Goal: Task Accomplishment & Management: Manage account settings

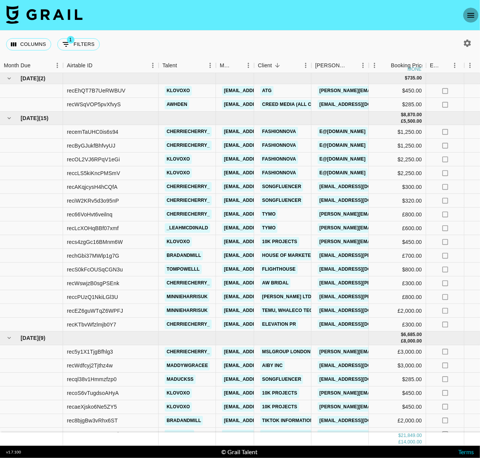
click at [470, 13] on icon "open drawer" at bounding box center [471, 15] width 7 height 5
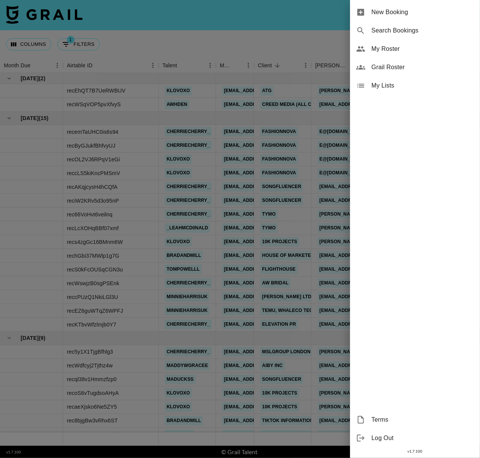
click at [409, 50] on span "My Roster" at bounding box center [423, 48] width 102 height 9
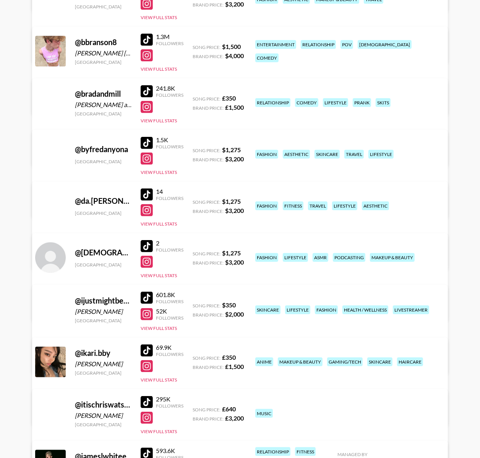
scroll to position [338, 0]
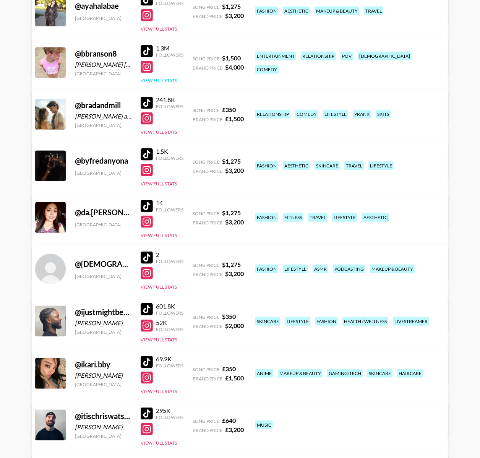
click at [158, 78] on button "View Full Stats" at bounding box center [159, 81] width 36 height 6
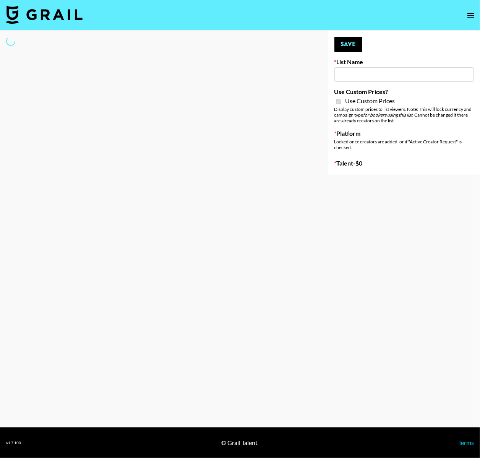
type input "Peppermayo"
checkbox input "true"
select select "Brand"
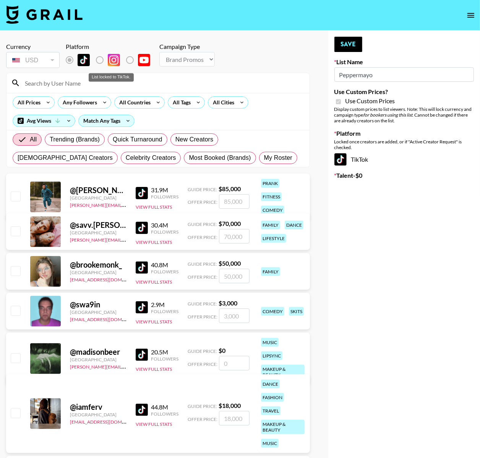
click at [119, 80] on div "List locked to TikTok." at bounding box center [111, 77] width 45 height 8
click at [80, 80] on input at bounding box center [162, 83] width 285 height 12
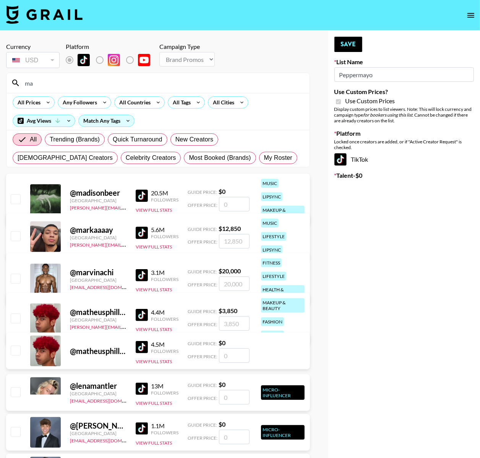
type input "m"
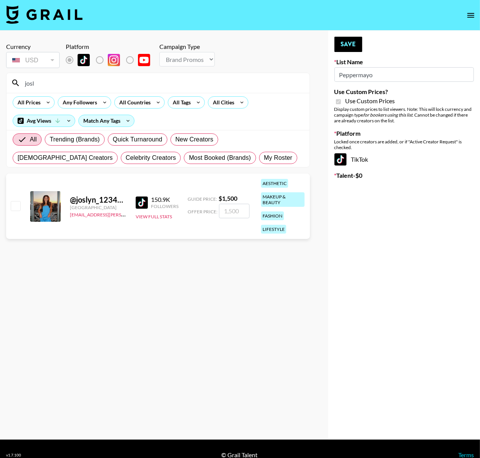
type input "josl"
click at [13, 206] on input "checkbox" at bounding box center [15, 205] width 9 height 9
checkbox input "true"
type input "1500"
click at [84, 77] on input "josl" at bounding box center [162, 83] width 285 height 12
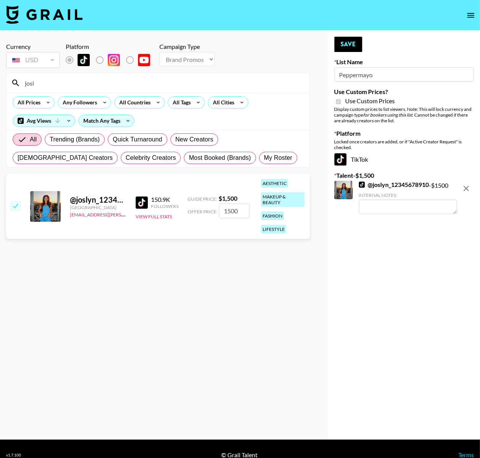
click at [84, 77] on input "josl" at bounding box center [162, 83] width 285 height 12
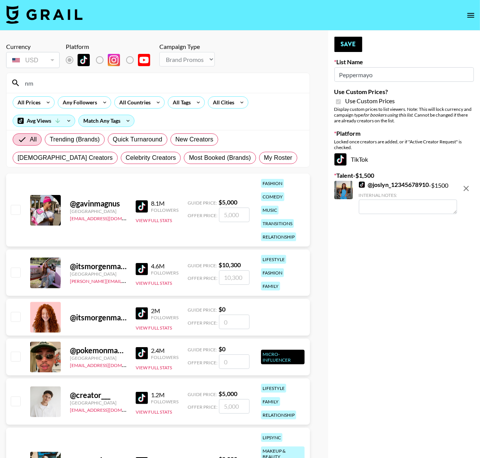
type input "n"
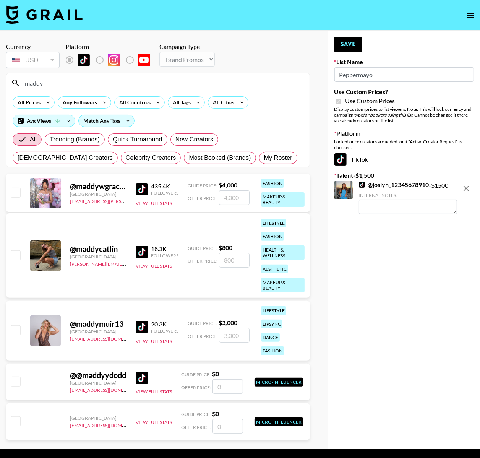
type input "maddy"
click at [14, 195] on input "checkbox" at bounding box center [15, 192] width 9 height 9
checkbox input "true"
type input "4000"
click at [231, 195] on input "4000" at bounding box center [234, 197] width 31 height 15
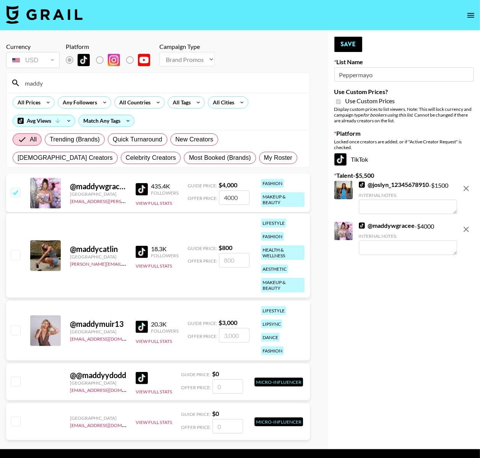
click at [226, 198] on input "4000" at bounding box center [234, 197] width 31 height 15
checkbox input "false"
type input "3"
checkbox input "true"
type input "3000"
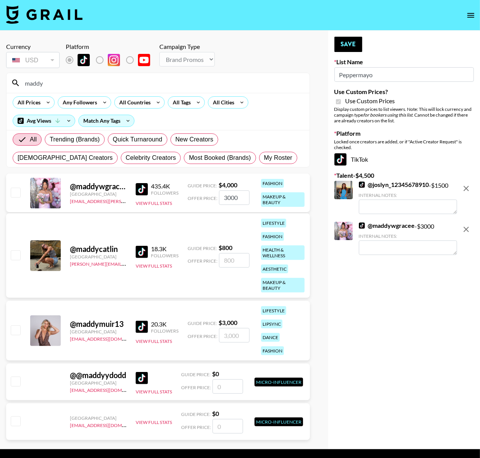
click at [239, 80] on input "maddy" at bounding box center [162, 83] width 285 height 12
click at [17, 192] on input "checkbox" at bounding box center [15, 192] width 9 height 9
checkbox input "true"
click at [231, 198] on input "3000" at bounding box center [234, 197] width 31 height 15
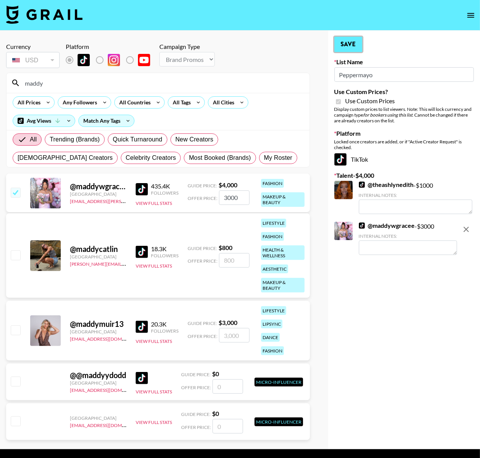
click at [344, 52] on button "Save" at bounding box center [349, 44] width 28 height 15
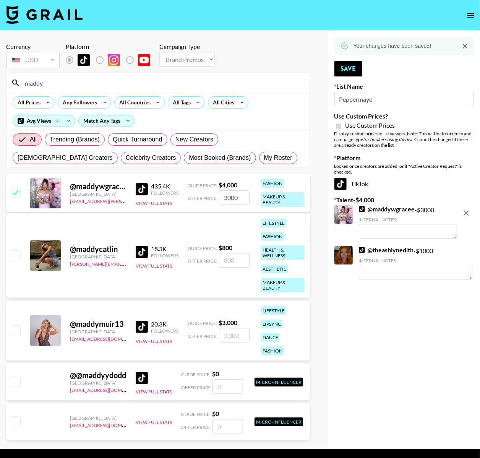
click at [138, 81] on input "maddy" at bounding box center [162, 83] width 285 height 12
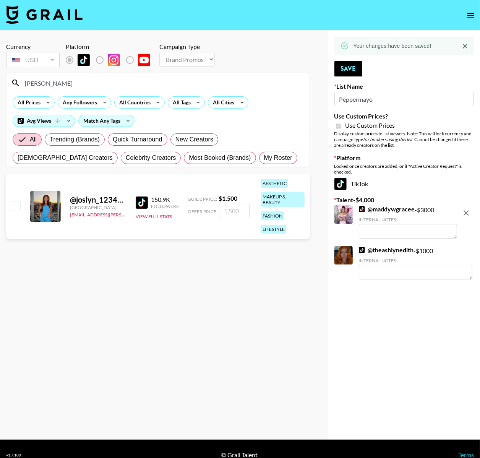
type input "[PERSON_NAME]"
click at [12, 204] on input "checkbox" at bounding box center [15, 205] width 9 height 9
checkbox input "true"
type input "1500"
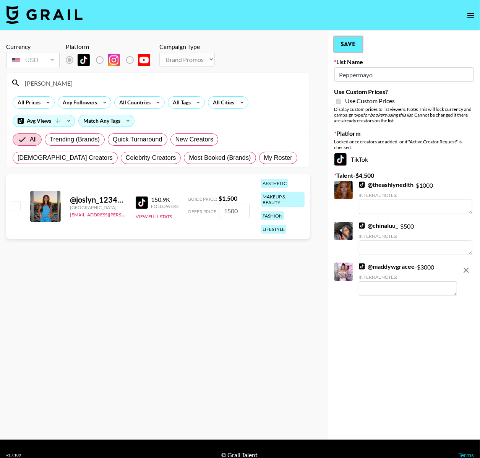
click at [351, 41] on button "Save" at bounding box center [349, 44] width 28 height 15
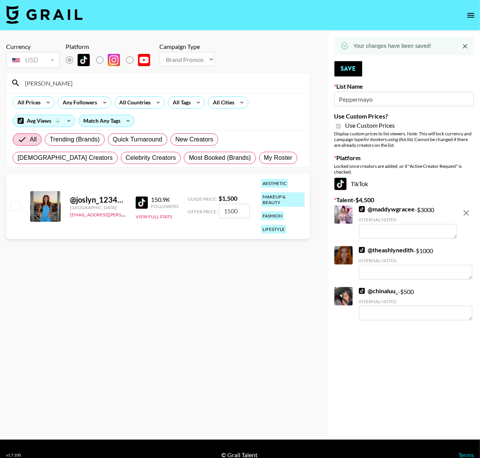
click at [228, 213] on input "1500" at bounding box center [234, 211] width 31 height 15
click at [16, 203] on input "checkbox" at bounding box center [15, 205] width 9 height 9
checkbox input "true"
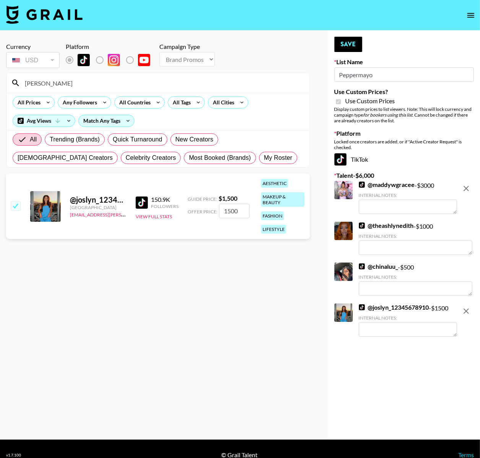
click at [361, 28] on nav at bounding box center [240, 15] width 480 height 31
click at [359, 37] on button "Save" at bounding box center [349, 44] width 28 height 15
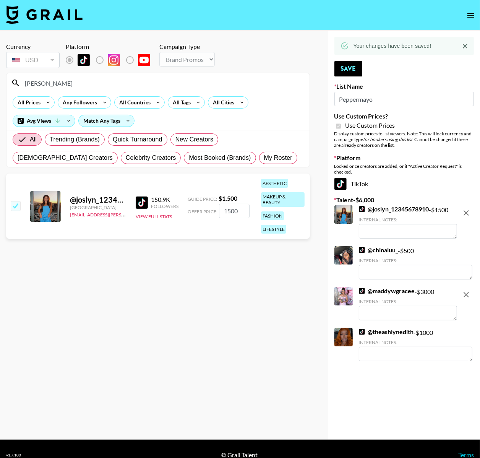
click at [62, 92] on div "[PERSON_NAME]" at bounding box center [158, 83] width 303 height 20
click at [46, 85] on input "[PERSON_NAME]" at bounding box center [162, 83] width 285 height 12
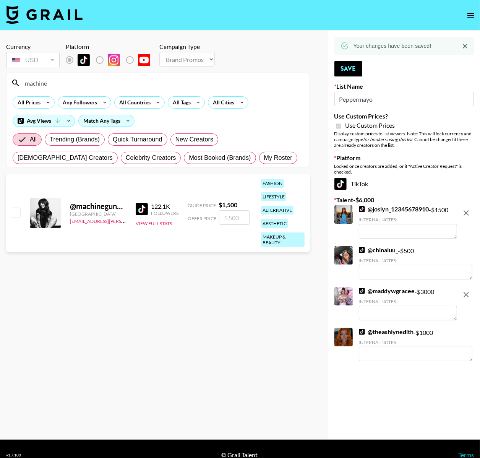
type input "machine"
click at [15, 216] on input "checkbox" at bounding box center [15, 212] width 9 height 9
checkbox input "true"
type input "1500"
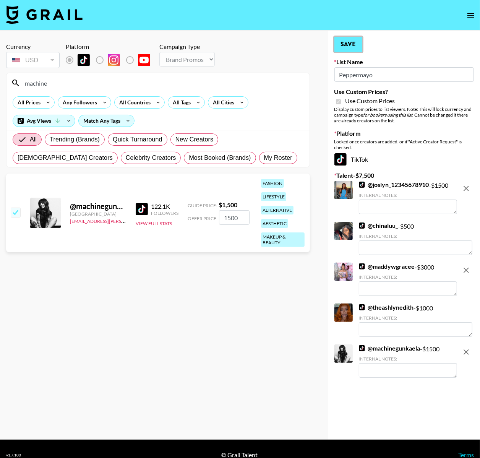
click at [358, 49] on button "Save" at bounding box center [349, 44] width 28 height 15
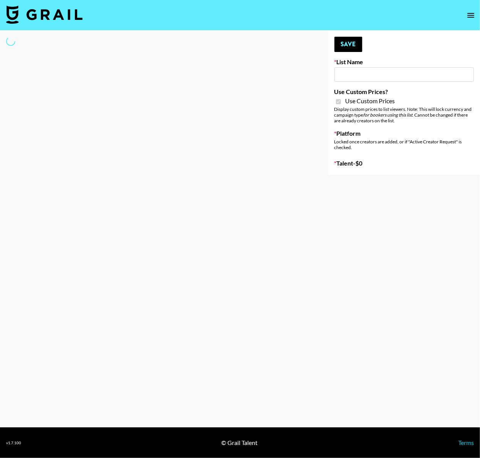
type input "Peppermayo"
checkbox input "true"
select select "Brand"
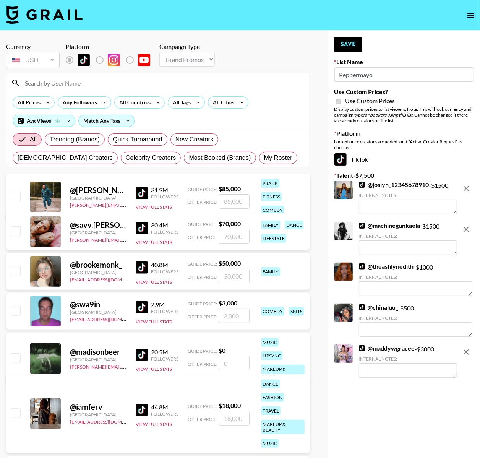
click at [157, 78] on input at bounding box center [162, 83] width 285 height 12
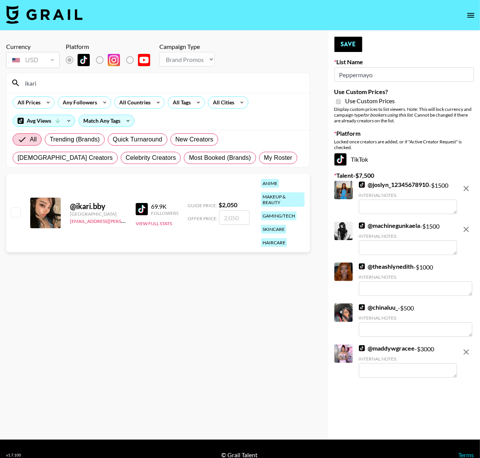
type input "ikari"
click at [22, 209] on div "@ ikari.bby United Kingdom maisie.defreitas@grail-talent.com 69.9K Followers Vi…" at bounding box center [158, 213] width 304 height 79
click at [16, 211] on input "checkbox" at bounding box center [15, 212] width 9 height 9
checkbox input "true"
click at [225, 224] on input "2050" at bounding box center [234, 217] width 31 height 15
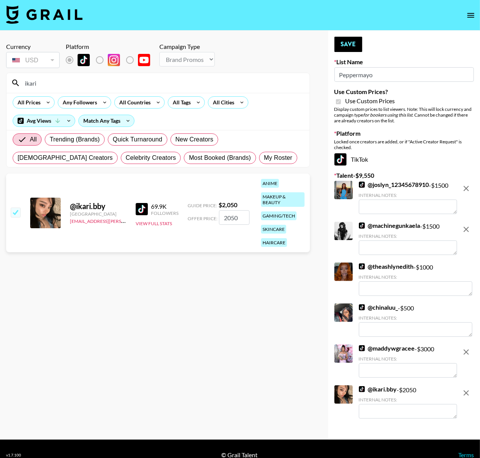
click at [225, 224] on input "2050" at bounding box center [234, 217] width 31 height 15
type input "1000"
click at [347, 46] on button "Save" at bounding box center [349, 44] width 28 height 15
